Goal: Information Seeking & Learning: Learn about a topic

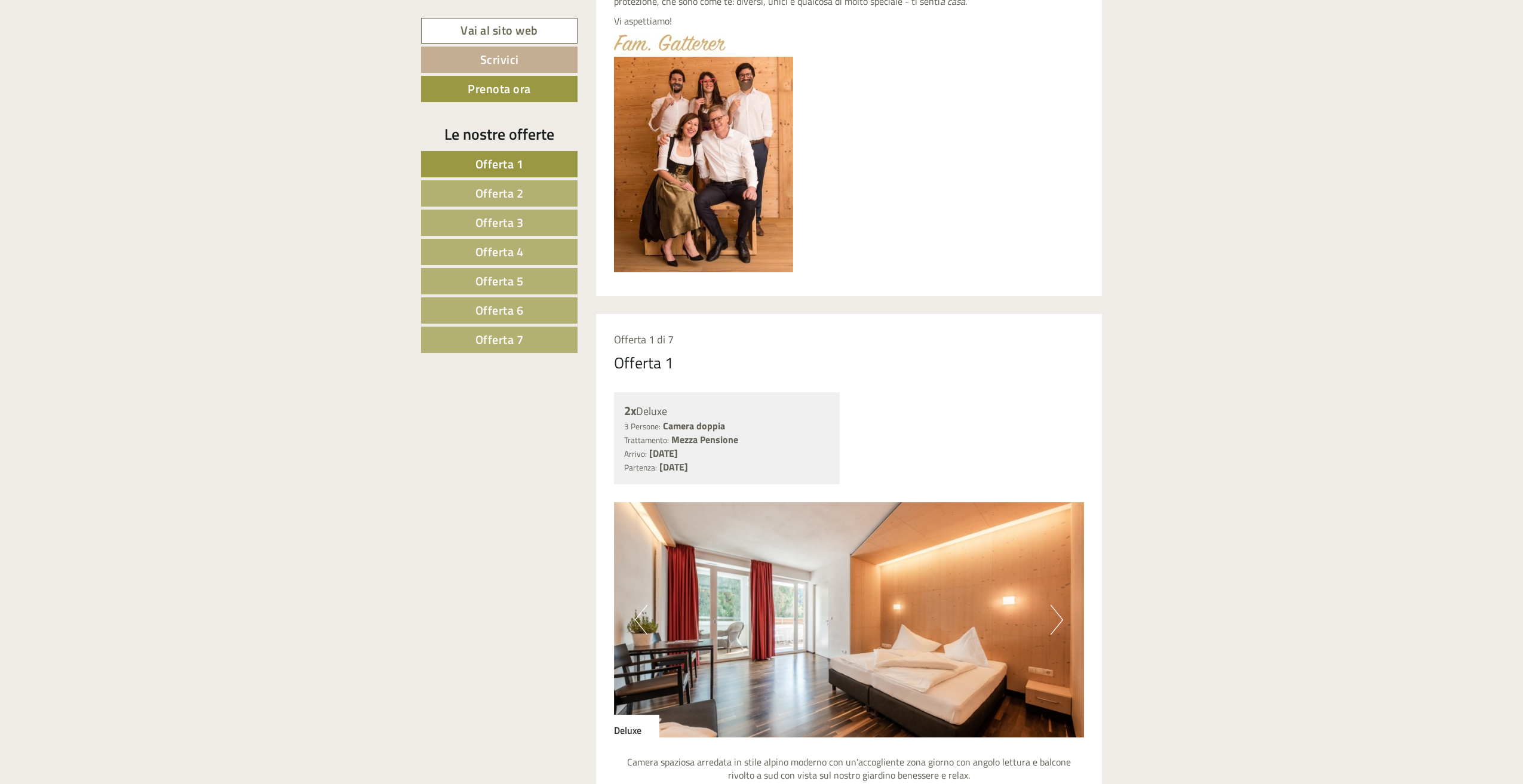
click at [522, 193] on span "Offerta 2" at bounding box center [499, 193] width 49 height 19
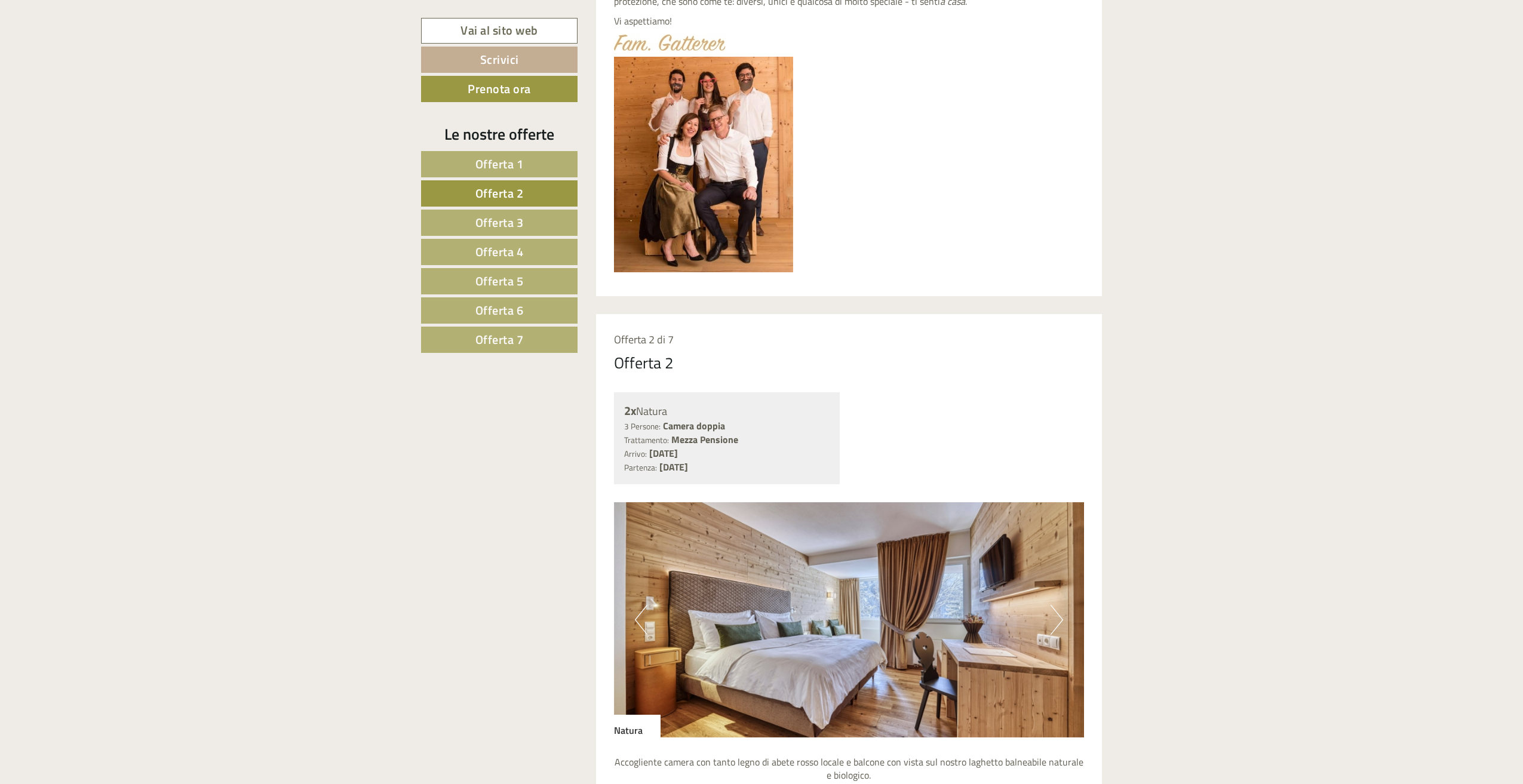
scroll to position [1150, 0]
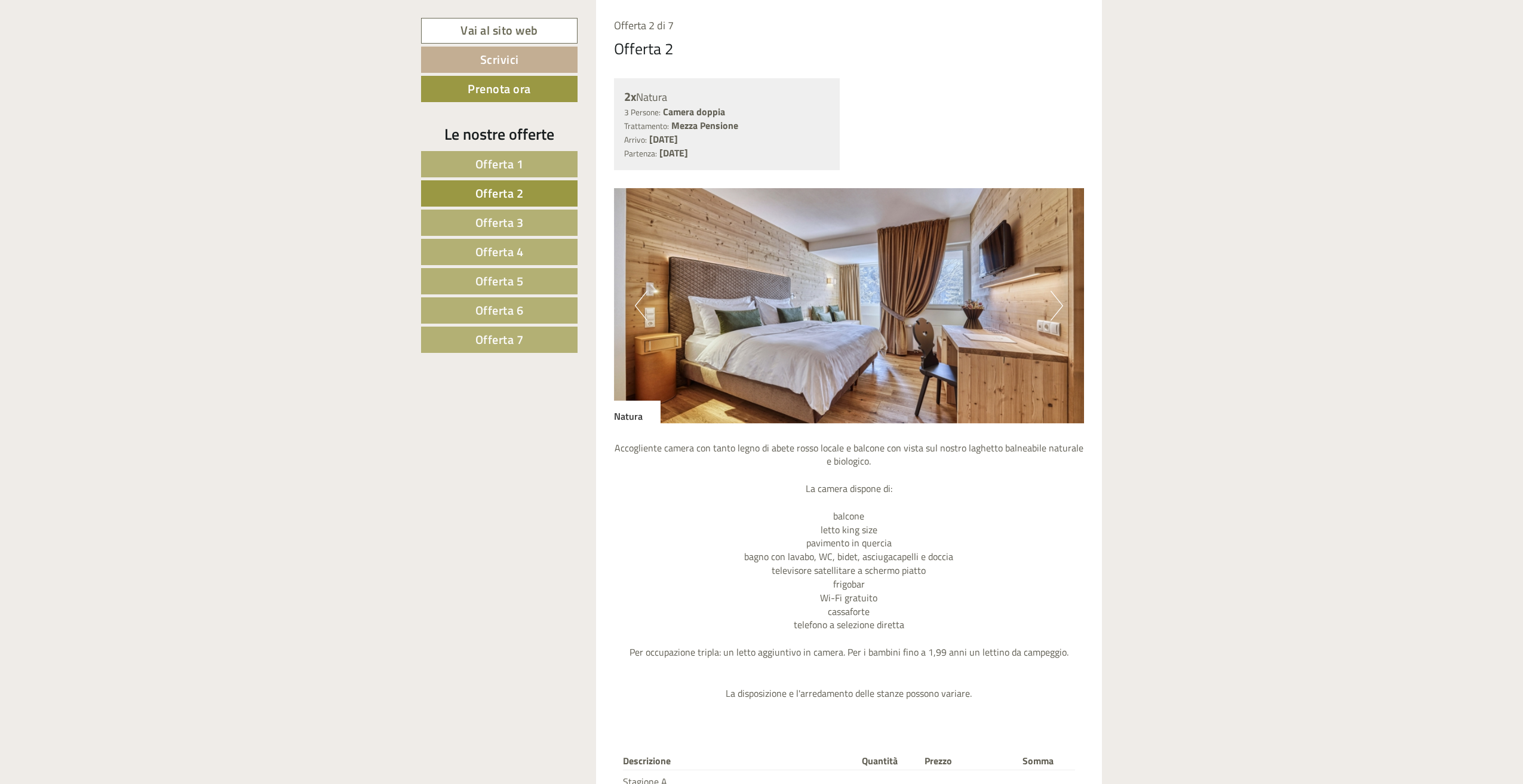
click at [509, 218] on span "Offerta 3" at bounding box center [499, 222] width 49 height 19
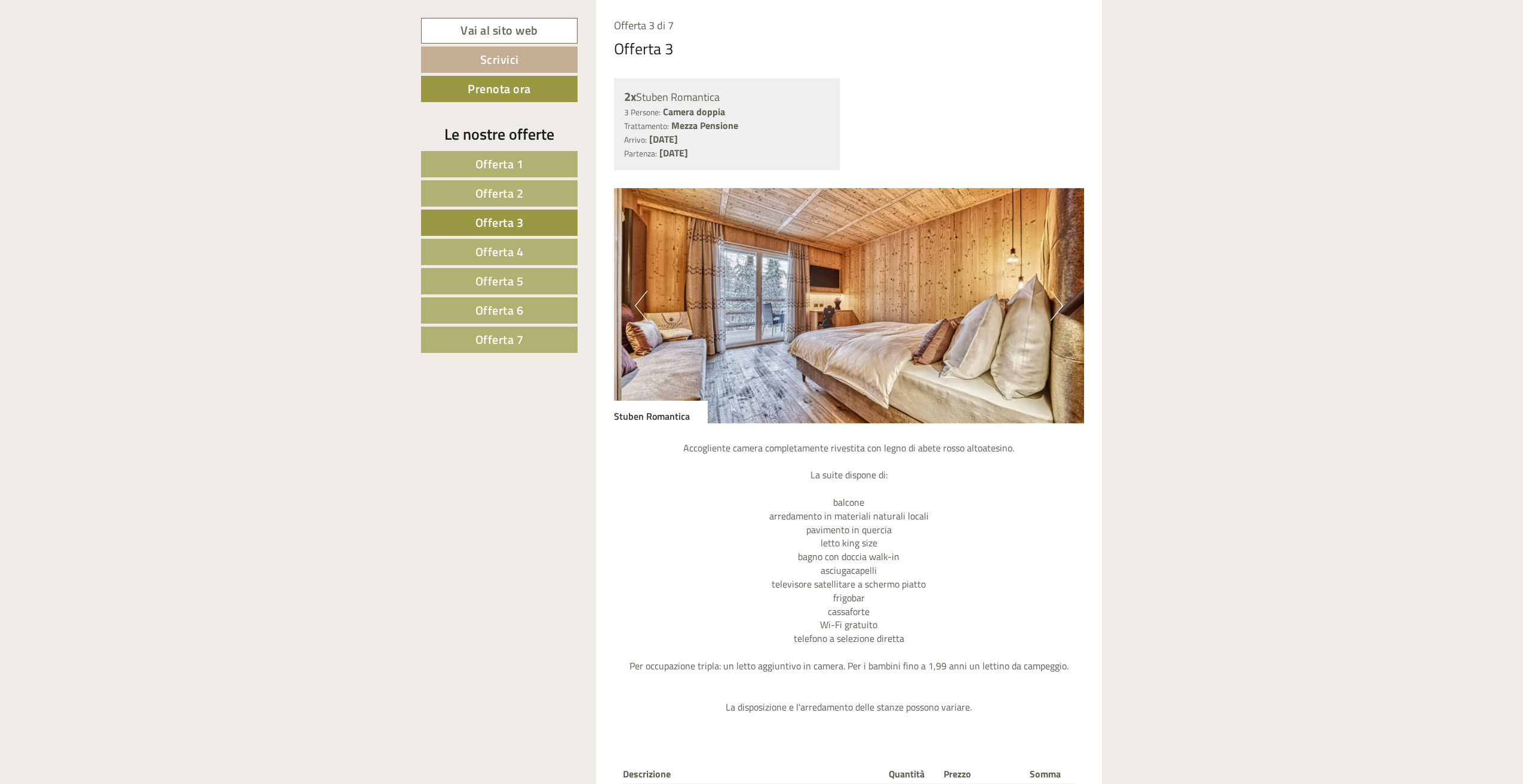
click at [508, 236] on nav "Offerta 1 Offerta 2 Offerta 3 Offerta 4 Offerta 5 Offerta 6 Offerta 7" at bounding box center [501, 252] width 160 height 202
click at [507, 246] on span "Offerta 4" at bounding box center [499, 252] width 49 height 19
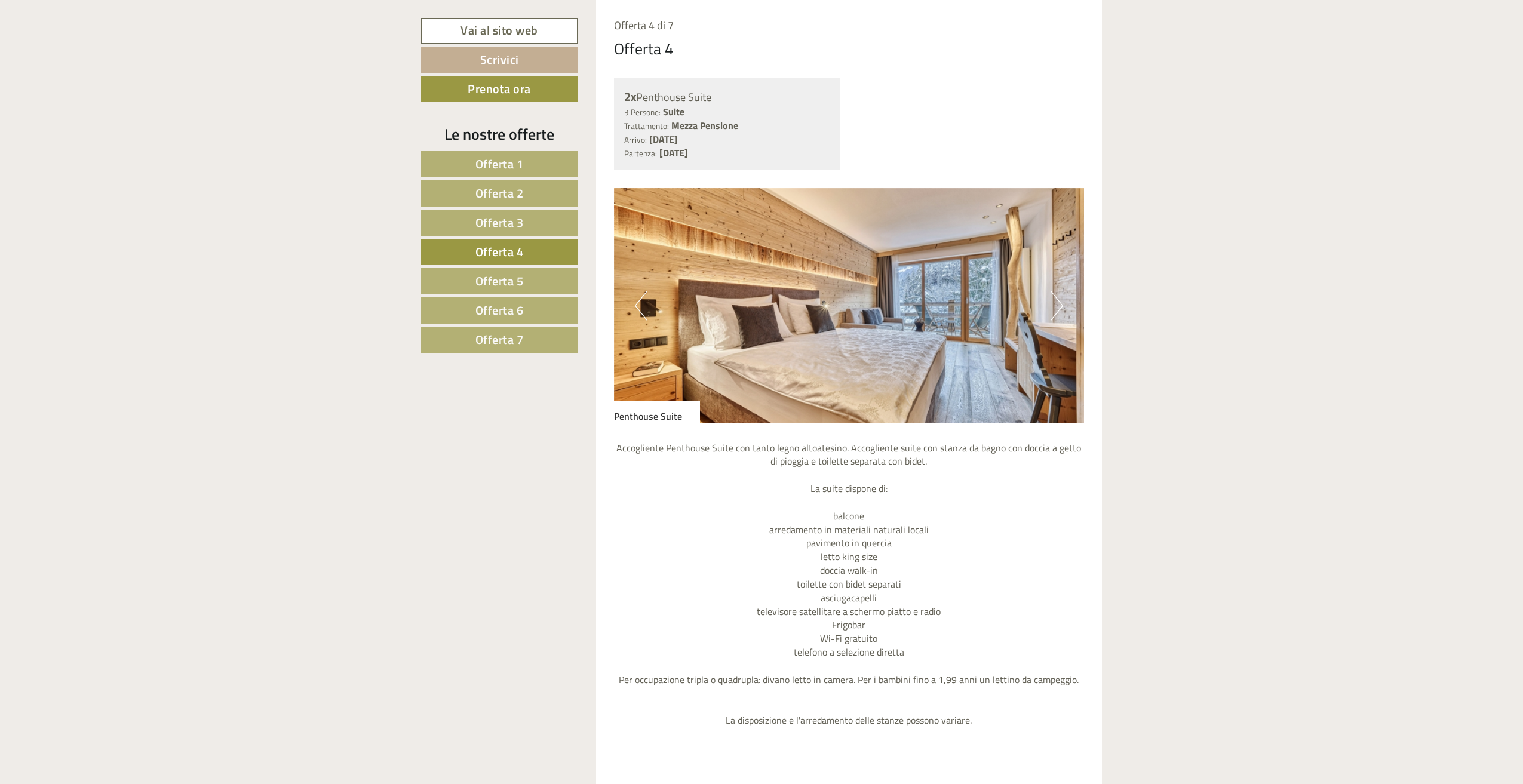
click at [505, 267] on nav "Offerta 1 Offerta 2 Offerta 3 Offerta 4 Offerta 5 Offerta 6 Offerta 7" at bounding box center [501, 252] width 160 height 202
click at [510, 286] on span "Offerta 5" at bounding box center [499, 281] width 49 height 19
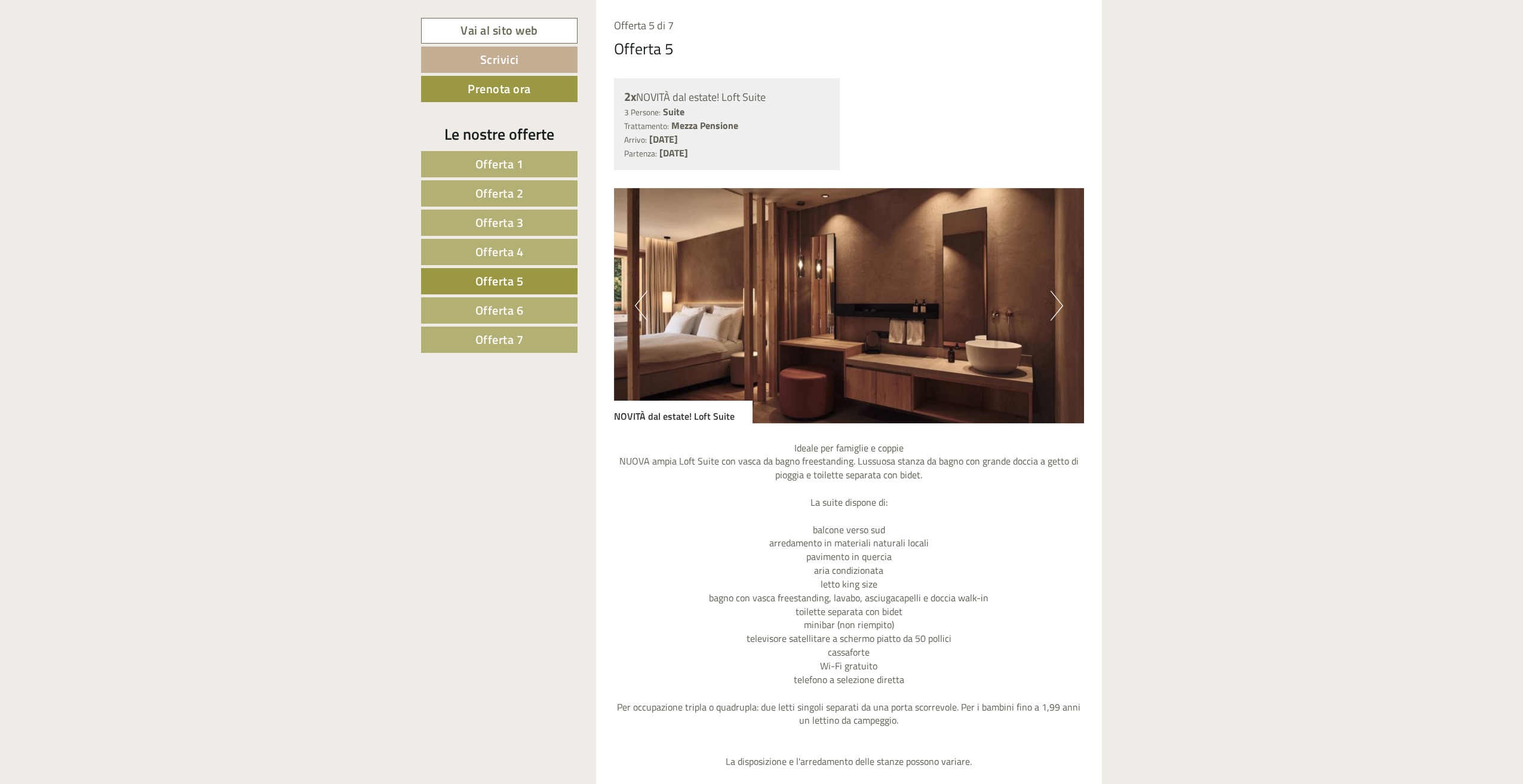
click at [516, 313] on span "Offerta 6" at bounding box center [499, 310] width 49 height 19
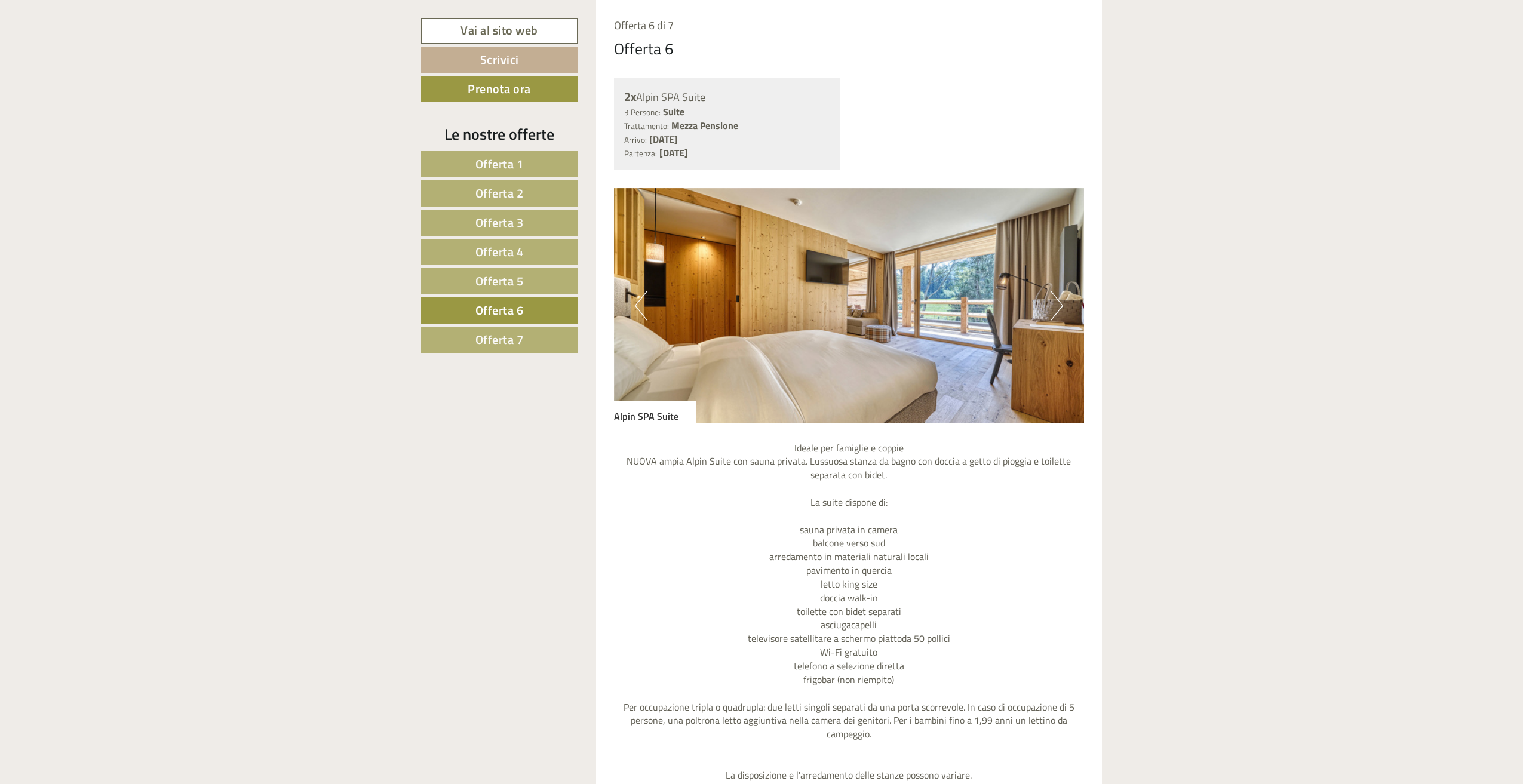
click at [521, 345] on span "Offerta 7" at bounding box center [499, 339] width 49 height 19
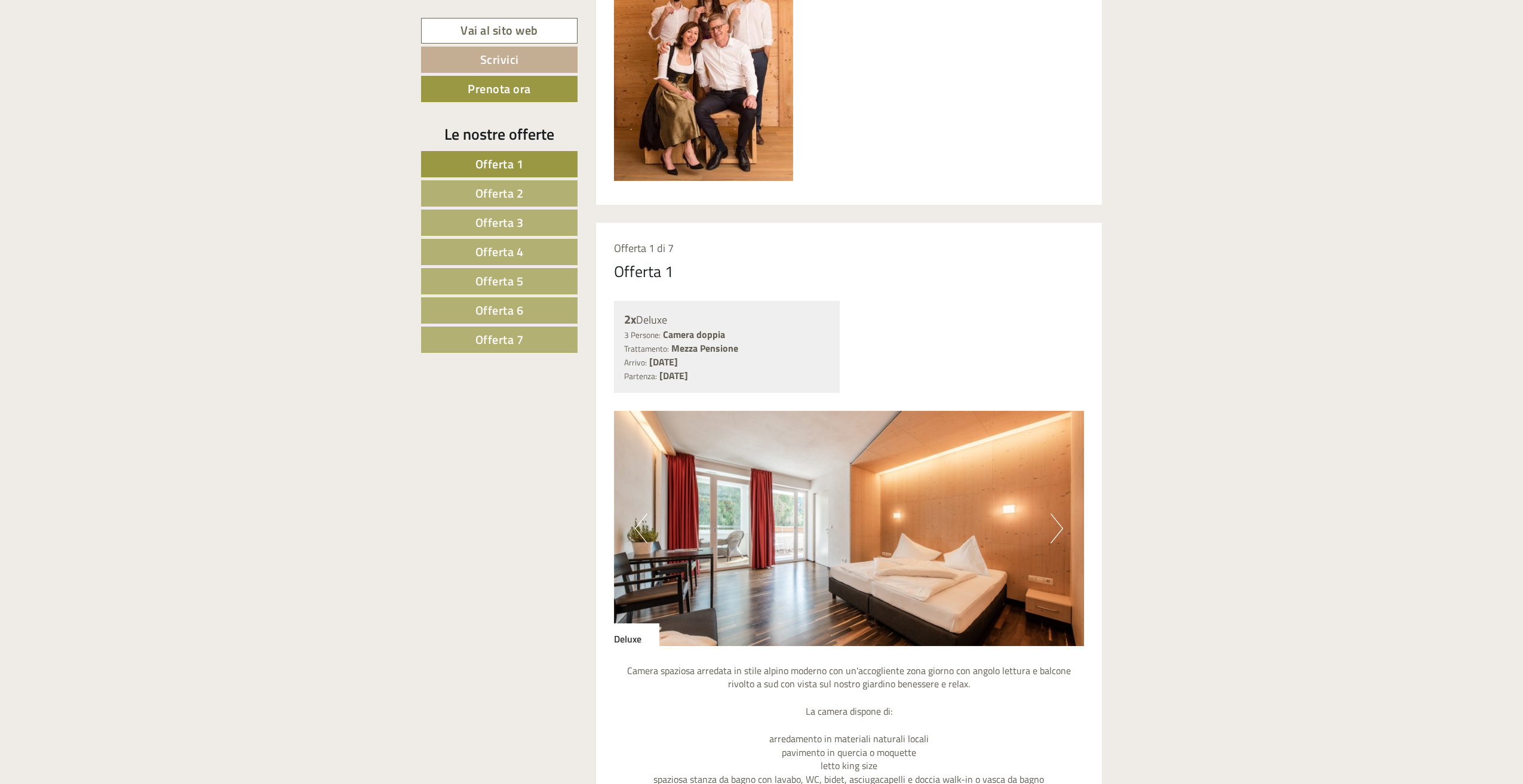
scroll to position [956, 0]
